Goal: Navigation & Orientation: Find specific page/section

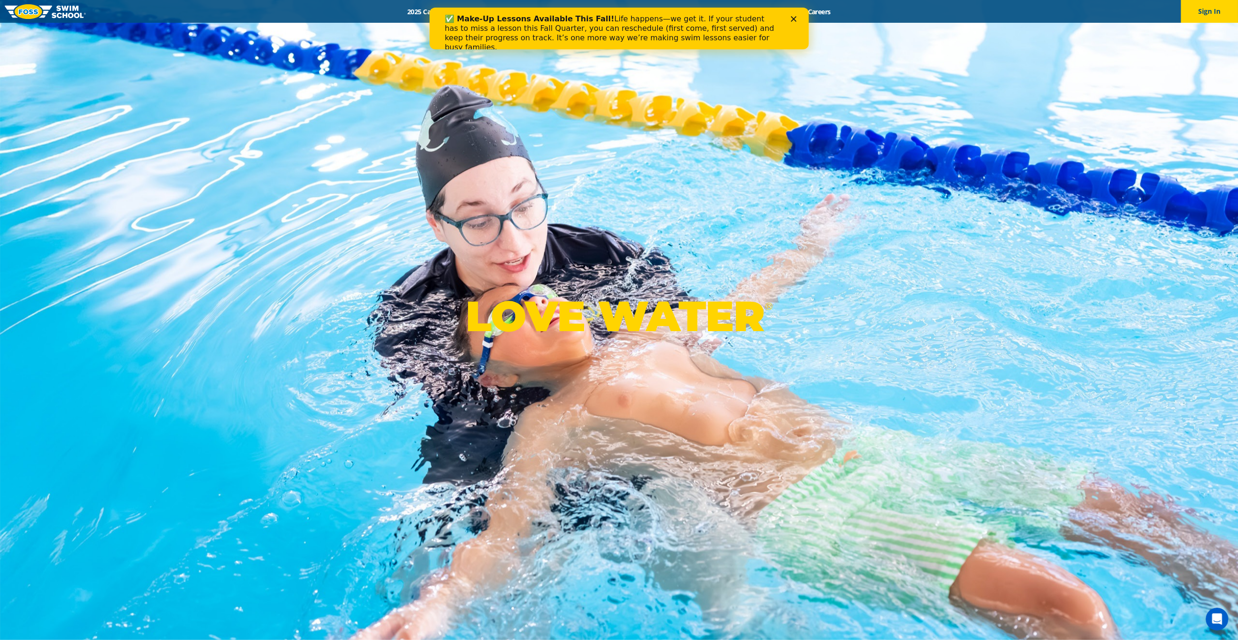
click at [791, 19] on icon "Close" at bounding box center [794, 19] width 6 height 6
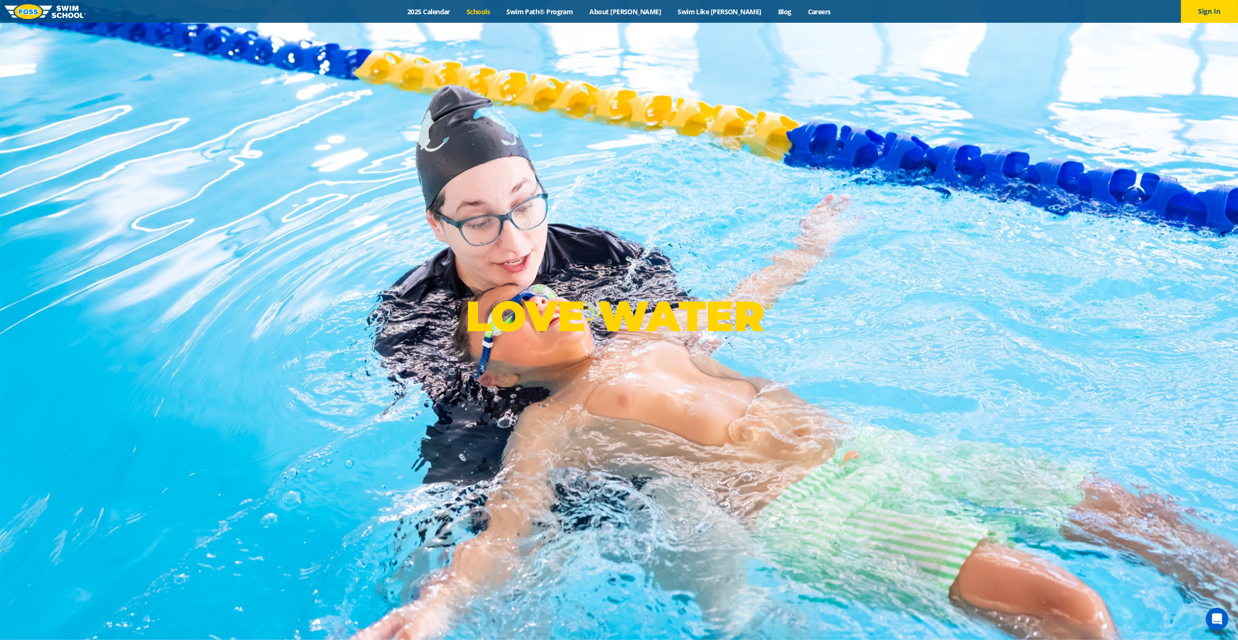
click at [498, 10] on link "Schools" at bounding box center [479, 11] width 40 height 9
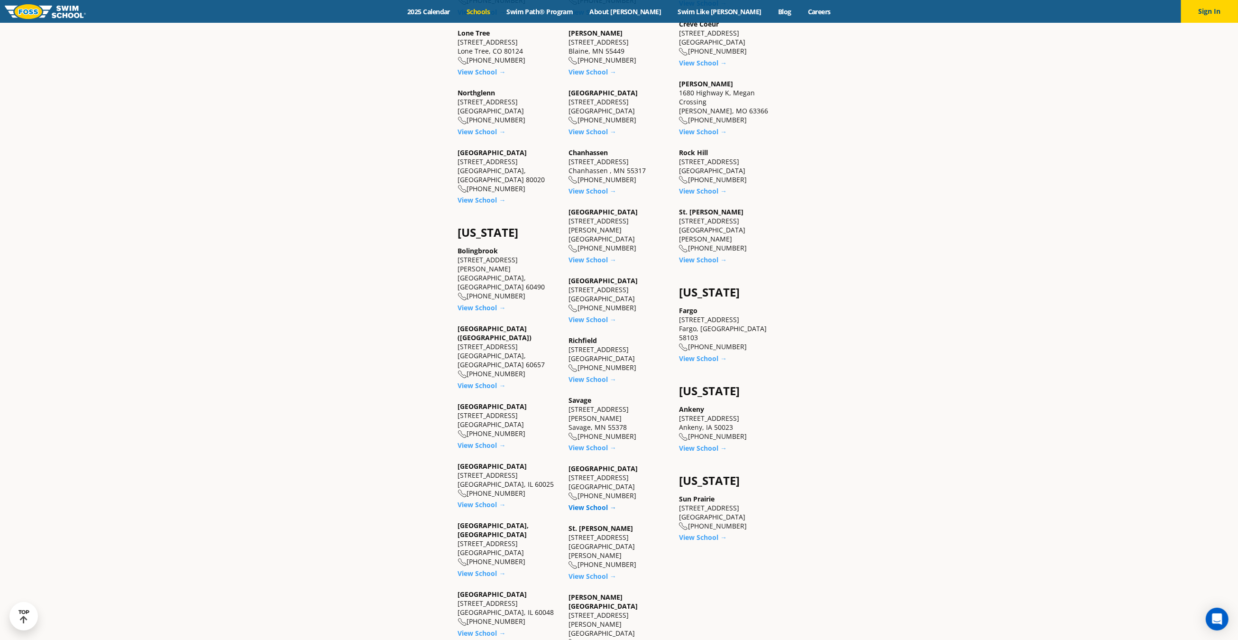
scroll to position [616, 0]
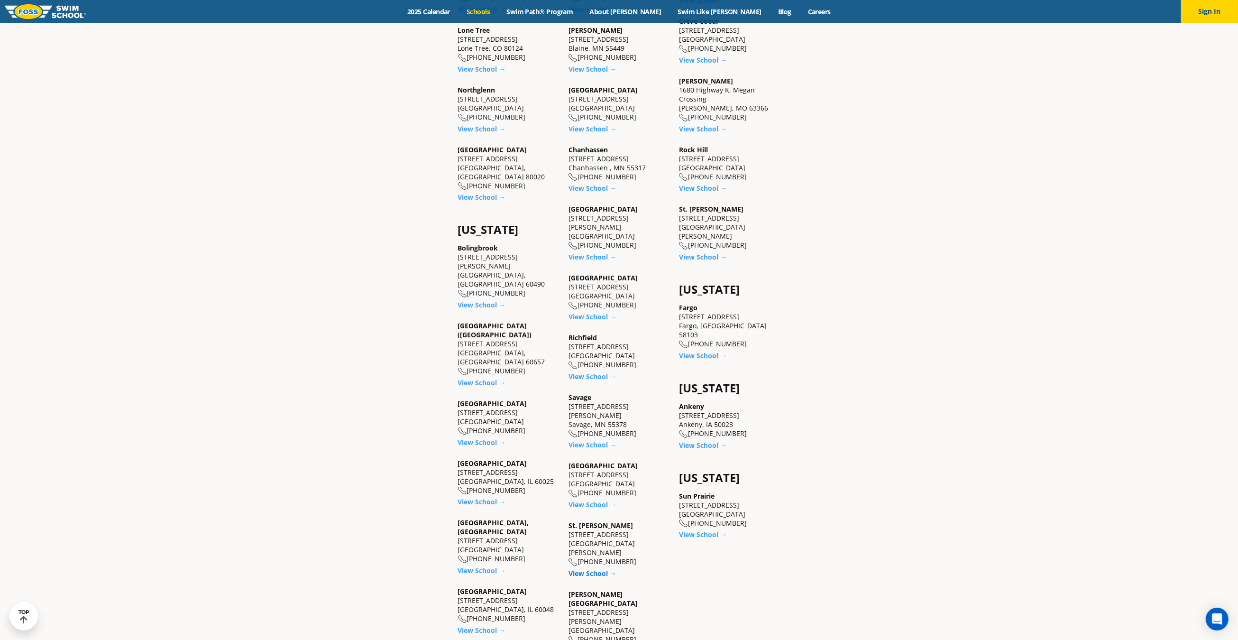
click at [599, 569] on link "View School →" at bounding box center [593, 573] width 48 height 9
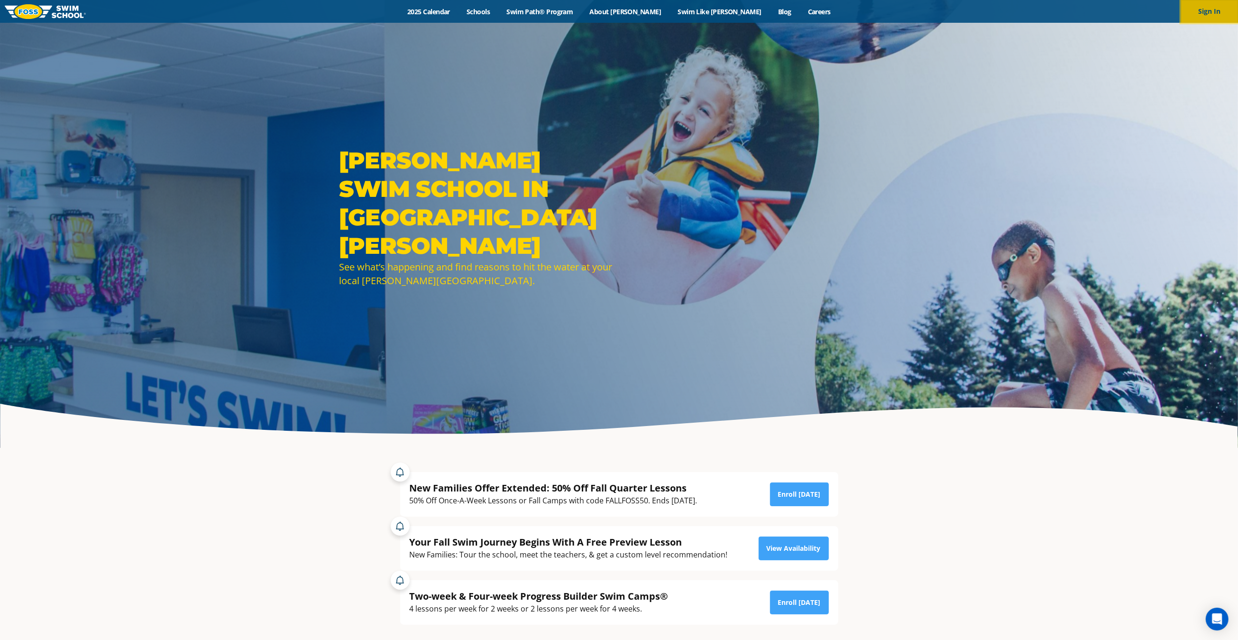
click at [1199, 10] on button "Sign In" at bounding box center [1209, 11] width 57 height 23
